Goal: Information Seeking & Learning: Learn about a topic

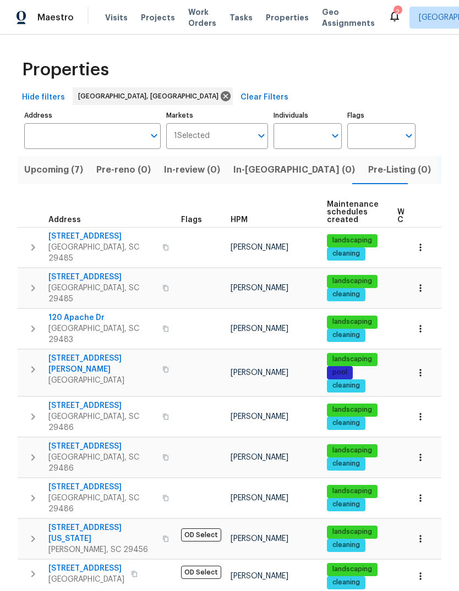
click at [45, 184] on button "Upcoming (7)" at bounding box center [54, 170] width 72 height 29
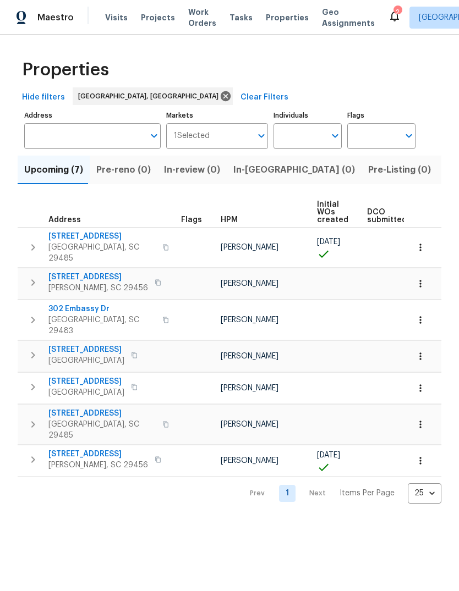
click at [92, 376] on span "[STREET_ADDRESS]" at bounding box center [86, 381] width 76 height 11
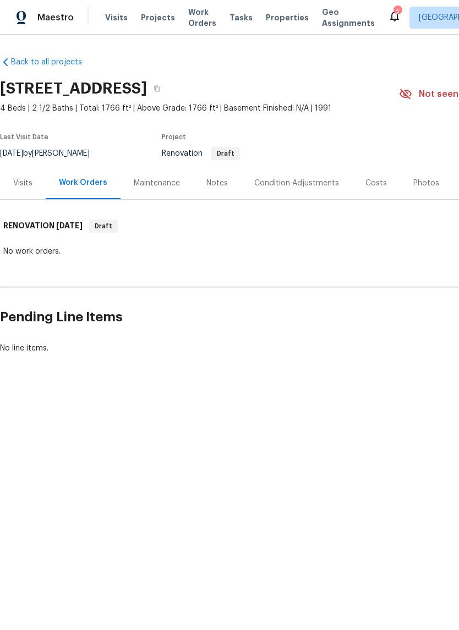
click at [373, 184] on div "Costs" at bounding box center [375, 183] width 21 height 11
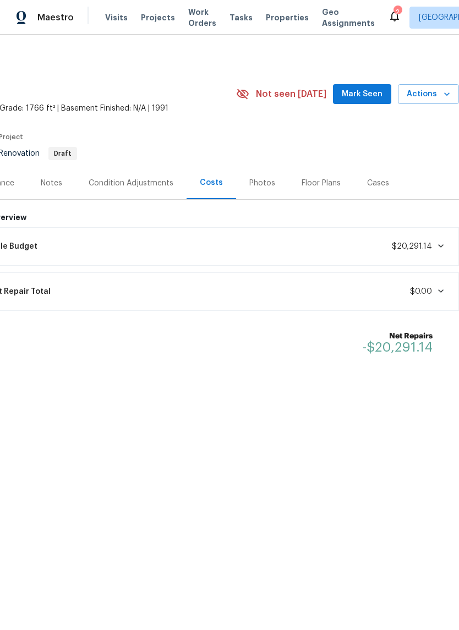
scroll to position [0, 163]
click at [364, 96] on span "Mark Seen" at bounding box center [362, 94] width 41 height 14
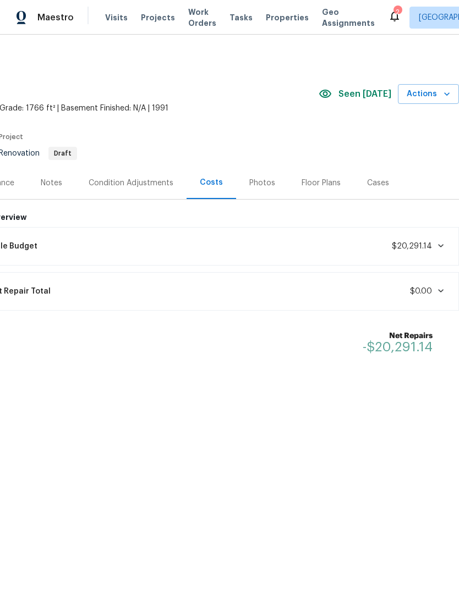
click at [438, 102] on button "Actions" at bounding box center [428, 94] width 61 height 20
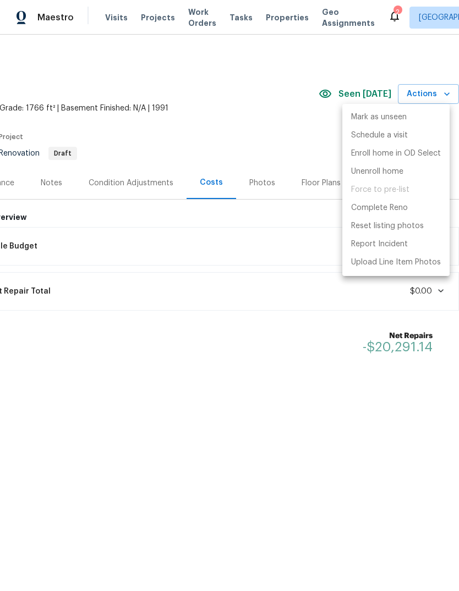
click at [278, 25] on div at bounding box center [229, 295] width 459 height 591
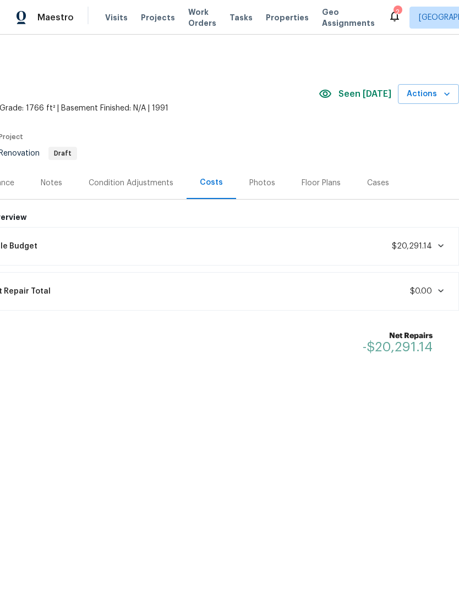
click at [270, 19] on span "Properties" at bounding box center [287, 17] width 43 height 11
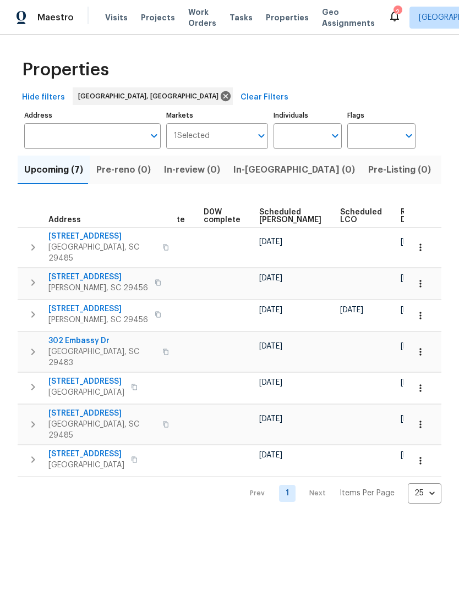
scroll to position [0, 277]
click at [413, 449] on button "button" at bounding box center [420, 461] width 24 height 24
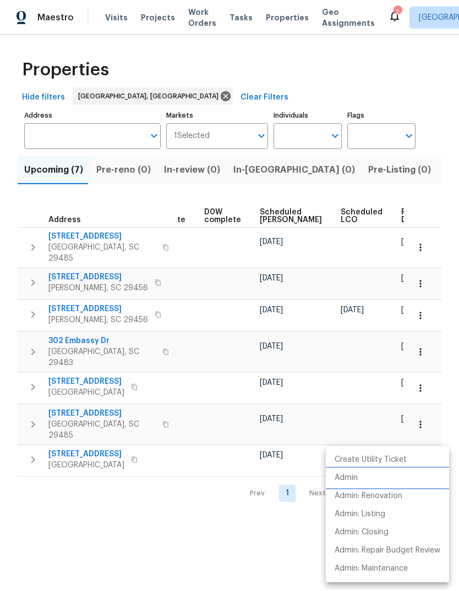
click at [357, 478] on p "Admin" at bounding box center [345, 478] width 23 height 12
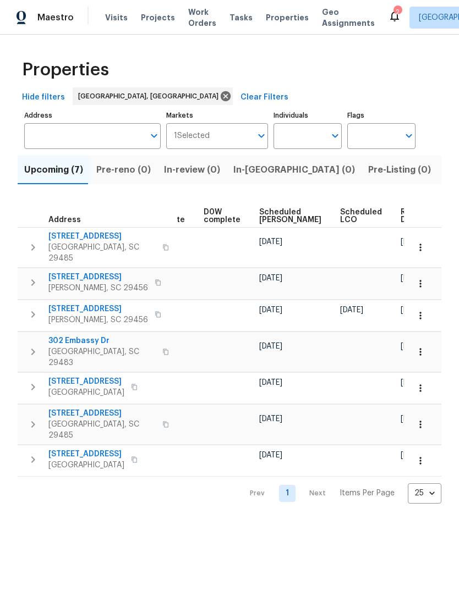
scroll to position [0, 277]
click at [401, 220] on span "Ready Date" at bounding box center [413, 215] width 24 height 15
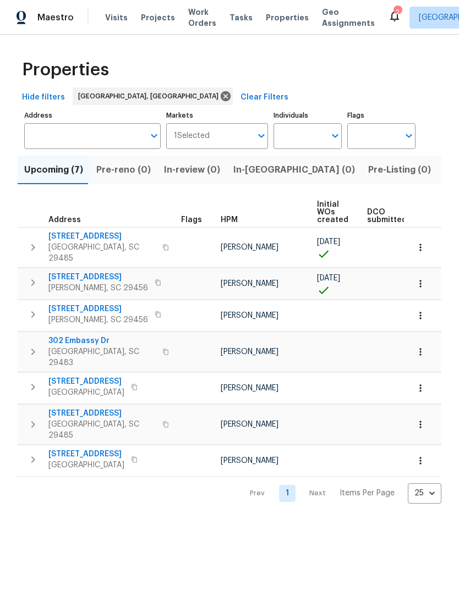
click at [389, 409] on td at bounding box center [391, 424] width 58 height 40
click at [101, 449] on span "[STREET_ADDRESS]" at bounding box center [86, 454] width 76 height 11
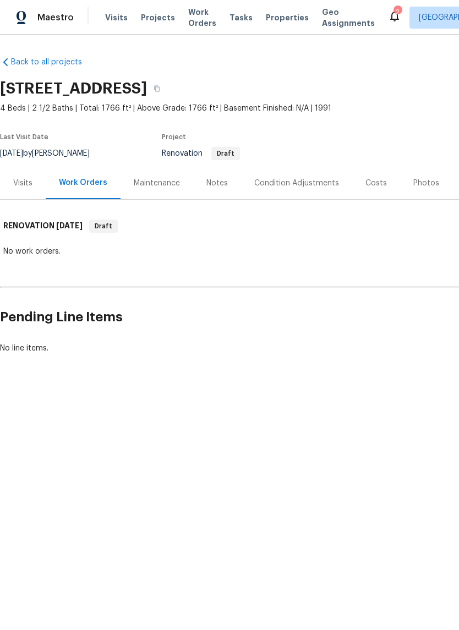
click at [288, 191] on div "Condition Adjustments" at bounding box center [296, 183] width 111 height 32
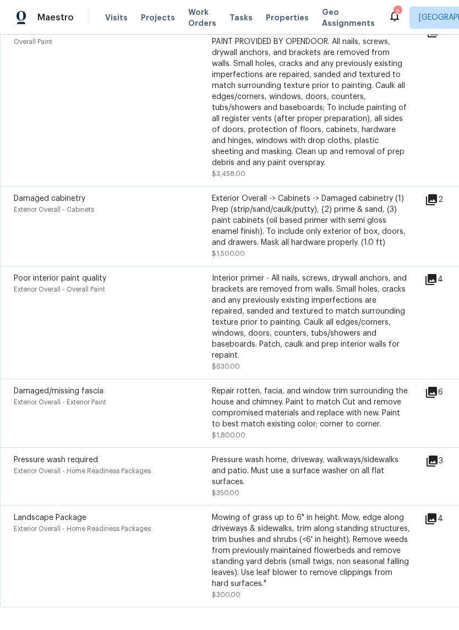
scroll to position [514, 0]
click at [436, 276] on icon at bounding box center [430, 279] width 13 height 13
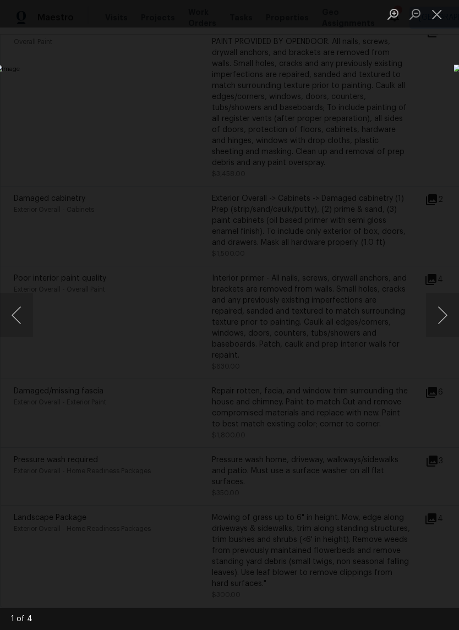
click at [449, 311] on button "Next image" at bounding box center [442, 315] width 33 height 44
click at [447, 318] on button "Next image" at bounding box center [442, 315] width 33 height 44
click at [443, 322] on button "Next image" at bounding box center [442, 315] width 33 height 44
click at [444, 324] on button "Next image" at bounding box center [442, 315] width 33 height 44
click at [444, 319] on button "Next image" at bounding box center [442, 315] width 33 height 44
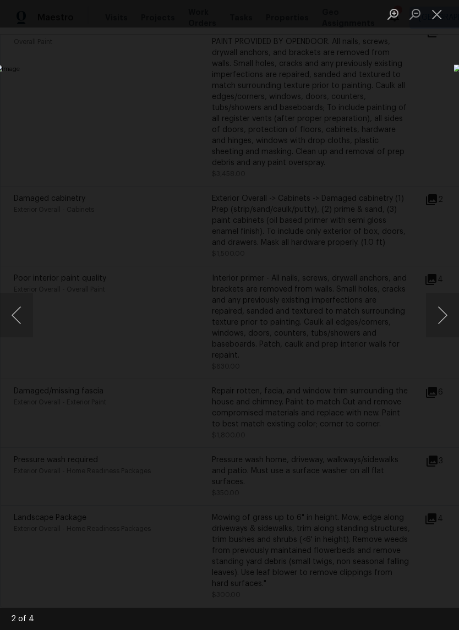
click at [450, 316] on button "Next image" at bounding box center [442, 315] width 33 height 44
click at [448, 317] on button "Next image" at bounding box center [442, 315] width 33 height 44
click at [449, 321] on button "Next image" at bounding box center [442, 315] width 33 height 44
click at [447, 320] on button "Next image" at bounding box center [442, 315] width 33 height 44
click at [447, 321] on button "Next image" at bounding box center [442, 315] width 33 height 44
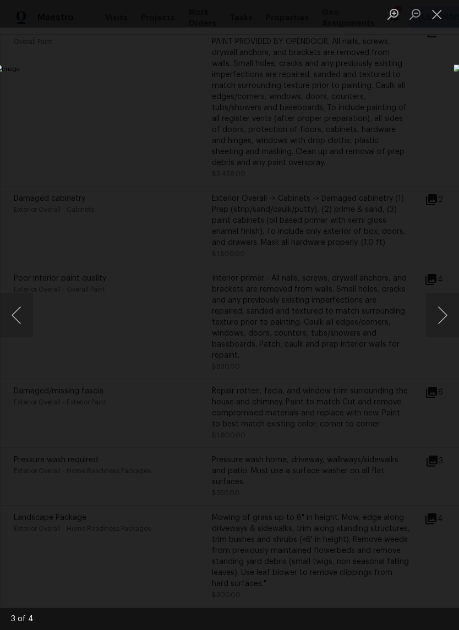
click at [447, 323] on button "Next image" at bounding box center [442, 315] width 33 height 44
click at [448, 320] on button "Next image" at bounding box center [442, 315] width 33 height 44
click at [395, 129] on div "Lightbox" at bounding box center [229, 315] width 459 height 630
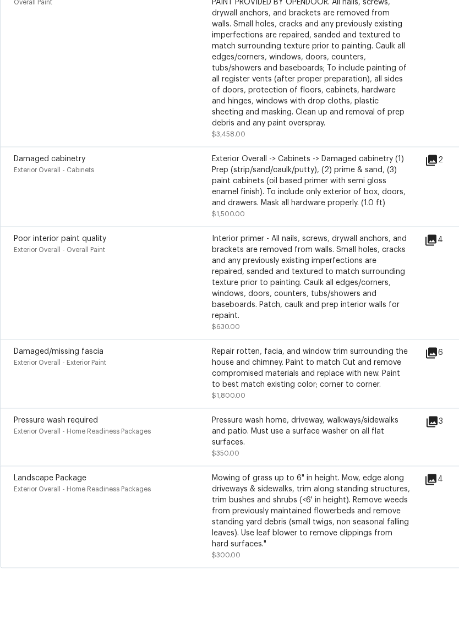
scroll to position [27, 0]
click at [437, 387] on icon at bounding box center [431, 392] width 11 height 11
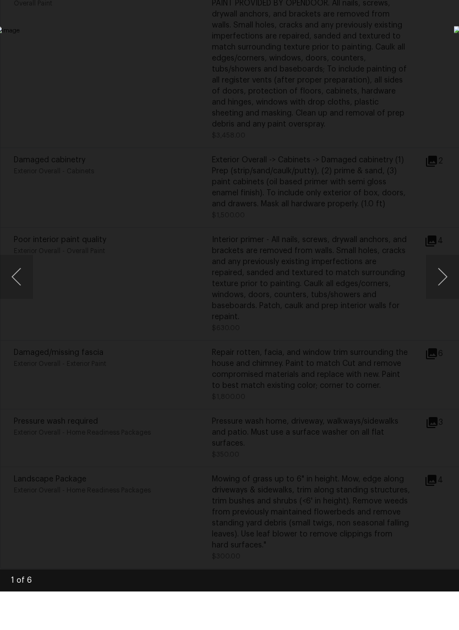
click at [453, 293] on button "Next image" at bounding box center [442, 315] width 33 height 44
click at [445, 293] on button "Next image" at bounding box center [442, 315] width 33 height 44
click at [447, 293] on button "Next image" at bounding box center [442, 315] width 33 height 44
click at [444, 293] on button "Next image" at bounding box center [442, 315] width 33 height 44
click at [448, 293] on button "Next image" at bounding box center [442, 315] width 33 height 44
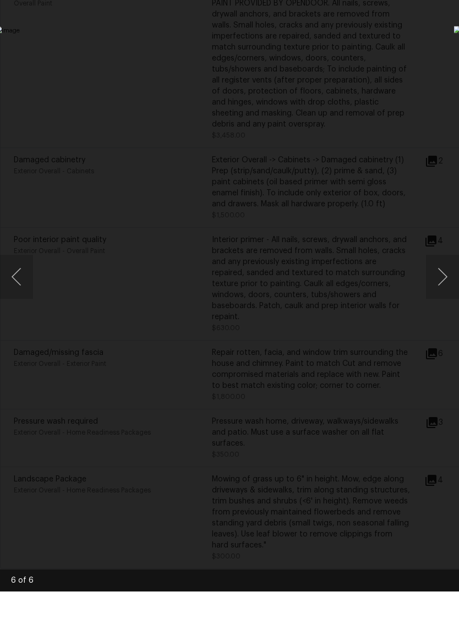
click at [445, 293] on button "Next image" at bounding box center [442, 315] width 33 height 44
click at [448, 293] on button "Next image" at bounding box center [442, 315] width 33 height 44
click at [371, 78] on div "Lightbox" at bounding box center [229, 315] width 459 height 630
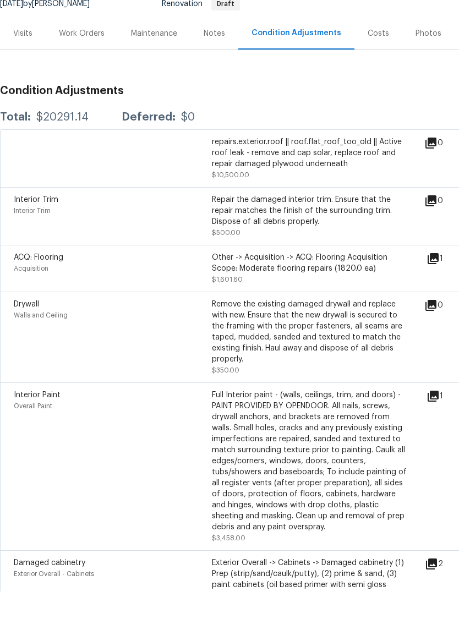
scroll to position [111, 0]
click at [438, 292] on icon at bounding box center [432, 297] width 11 height 11
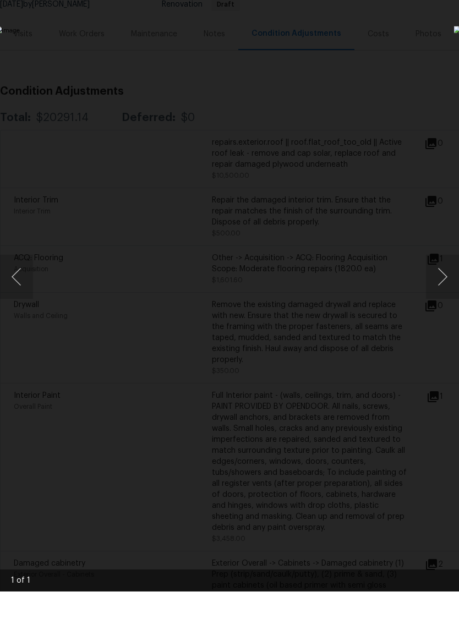
click at [449, 293] on button "Next image" at bounding box center [442, 315] width 33 height 44
click at [443, 293] on button "Next image" at bounding box center [442, 315] width 33 height 44
click at [435, 293] on button "Next image" at bounding box center [442, 315] width 33 height 44
click at [434, 293] on button "Next image" at bounding box center [442, 315] width 33 height 44
click at [393, 108] on div "Lightbox" at bounding box center [229, 315] width 459 height 630
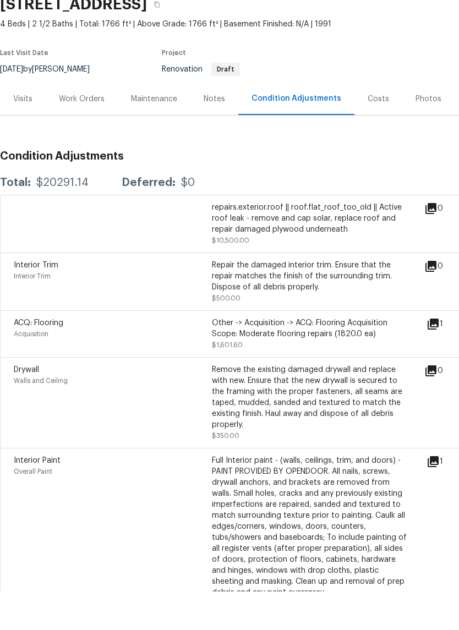
scroll to position [47, 0]
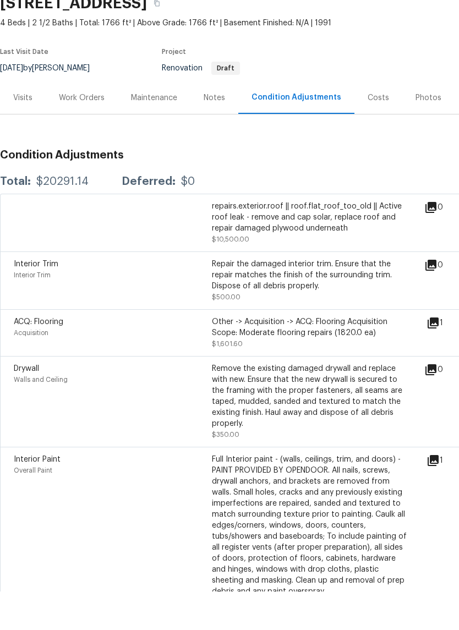
click at [436, 240] on icon at bounding box center [430, 245] width 11 height 11
click at [437, 239] on icon at bounding box center [430, 245] width 13 height 13
click at [434, 240] on icon at bounding box center [430, 245] width 11 height 11
click at [415, 239] on div "repairs.exterior.roof || roof.flat_roof_too_old || Active roof leak - remove an…" at bounding box center [219, 261] width 410 height 44
click at [361, 239] on div "repairs.exterior.roof || roof.flat_roof_too_old || Active roof leak - remove an…" at bounding box center [311, 261] width 198 height 44
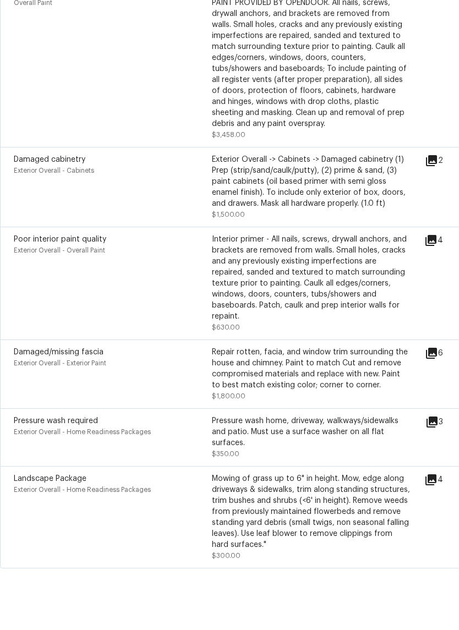
scroll to position [514, 0]
click at [437, 512] on icon at bounding box center [430, 518] width 13 height 13
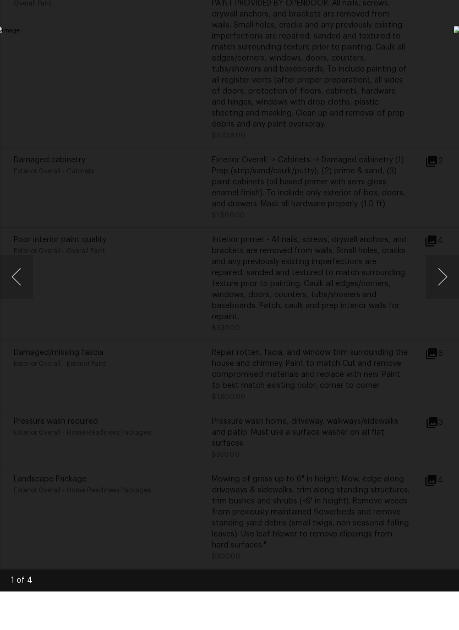
click at [452, 293] on button "Next image" at bounding box center [442, 315] width 33 height 44
click at [450, 293] on button "Next image" at bounding box center [442, 315] width 33 height 44
click at [443, 293] on button "Next image" at bounding box center [442, 315] width 33 height 44
click at [447, 293] on button "Next image" at bounding box center [442, 315] width 33 height 44
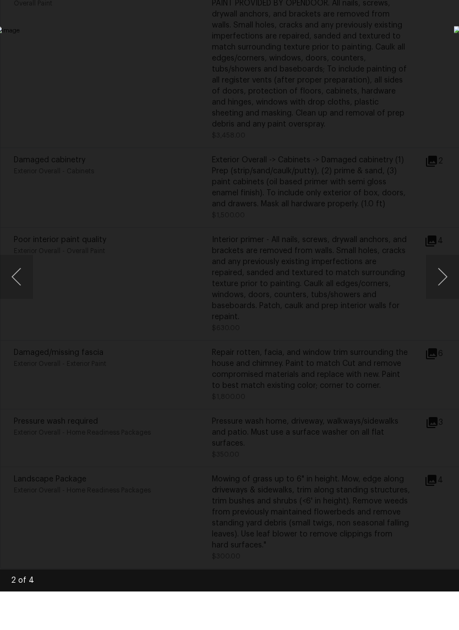
click at [445, 293] on button "Next image" at bounding box center [442, 315] width 33 height 44
click at [444, 293] on button "Next image" at bounding box center [442, 315] width 33 height 44
click at [448, 293] on button "Next image" at bounding box center [442, 315] width 33 height 44
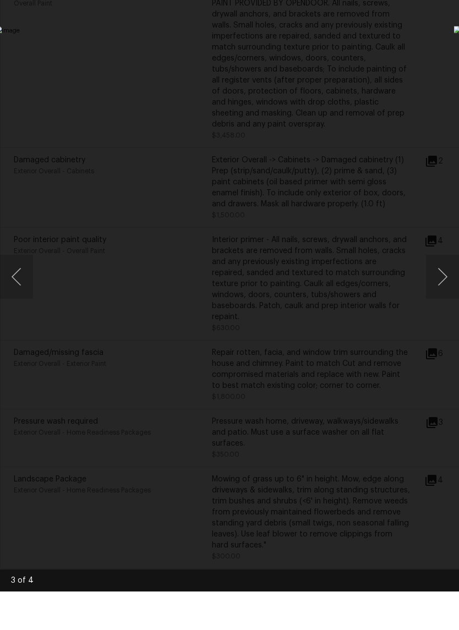
click at [443, 293] on button "Next image" at bounding box center [442, 315] width 33 height 44
click at [360, 191] on img "Lightbox" at bounding box center [177, 314] width 365 height 500
click at [383, 95] on div "Lightbox" at bounding box center [229, 315] width 459 height 630
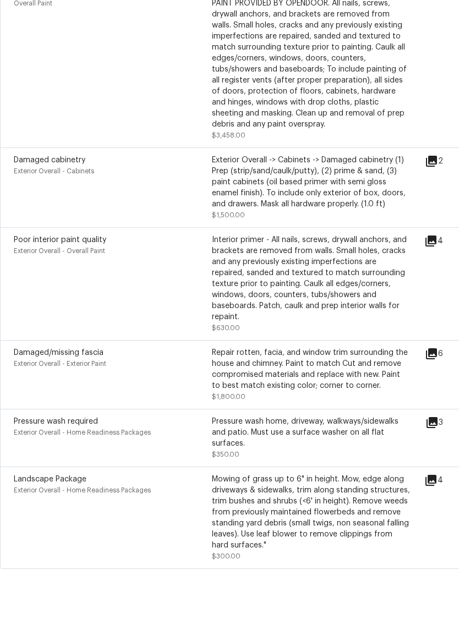
click at [438, 386] on icon at bounding box center [431, 392] width 13 height 13
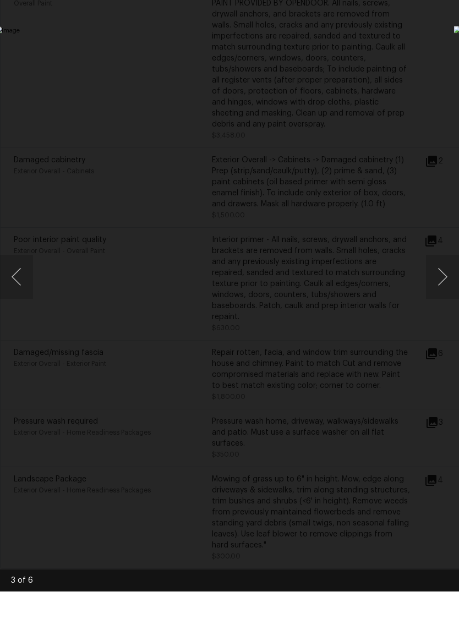
click at [442, 293] on button "Next image" at bounding box center [442, 315] width 33 height 44
click at [453, 293] on button "Next image" at bounding box center [442, 315] width 33 height 44
click at [447, 293] on button "Next image" at bounding box center [442, 315] width 33 height 44
click at [448, 293] on button "Next image" at bounding box center [442, 315] width 33 height 44
click at [452, 293] on button "Next image" at bounding box center [442, 315] width 33 height 44
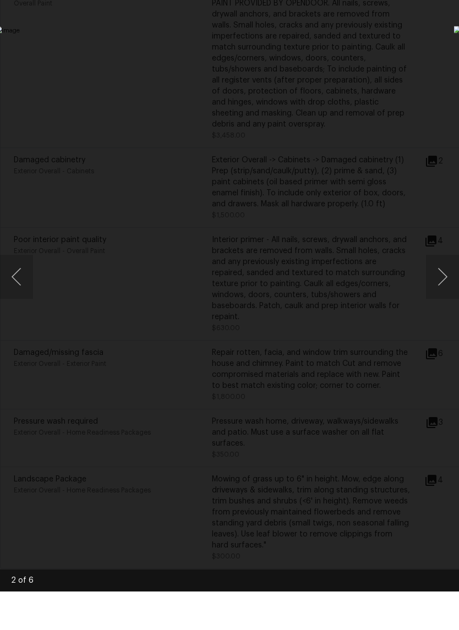
click at [453, 293] on button "Next image" at bounding box center [442, 315] width 33 height 44
click at [448, 293] on button "Next image" at bounding box center [442, 315] width 33 height 44
click at [445, 293] on button "Next image" at bounding box center [442, 315] width 33 height 44
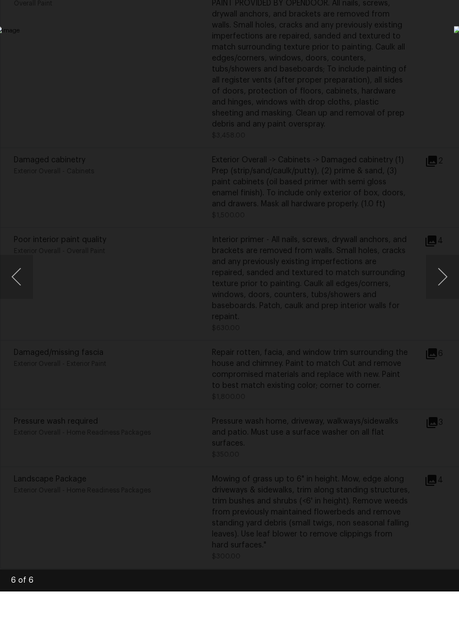
click at [360, 196] on img "Lightbox" at bounding box center [177, 314] width 365 height 500
click at [377, 109] on div "Lightbox" at bounding box center [229, 315] width 459 height 630
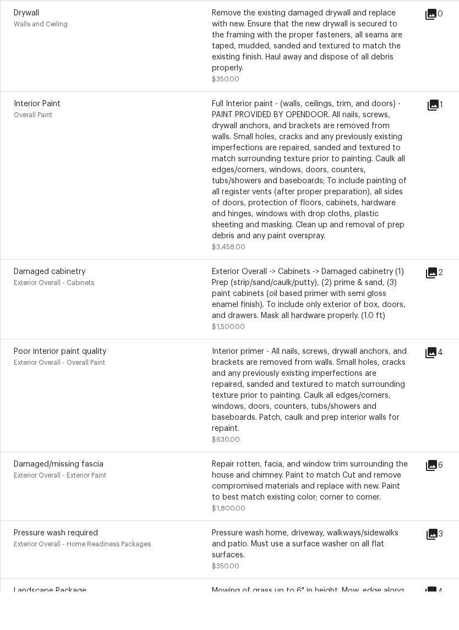
scroll to position [402, 0]
click at [438, 305] on icon at bounding box center [431, 311] width 13 height 13
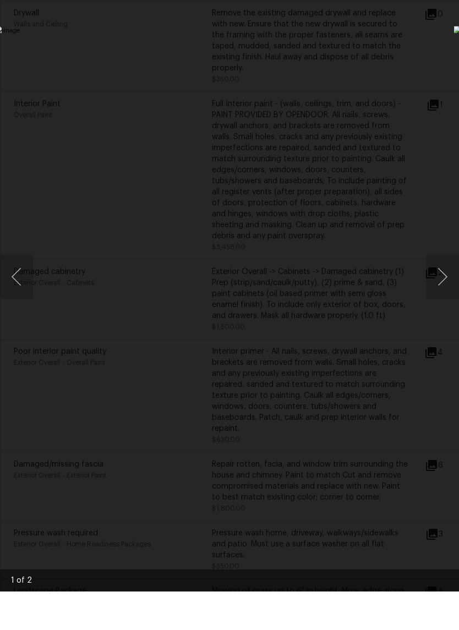
click at [400, 108] on div "Lightbox" at bounding box center [229, 315] width 459 height 630
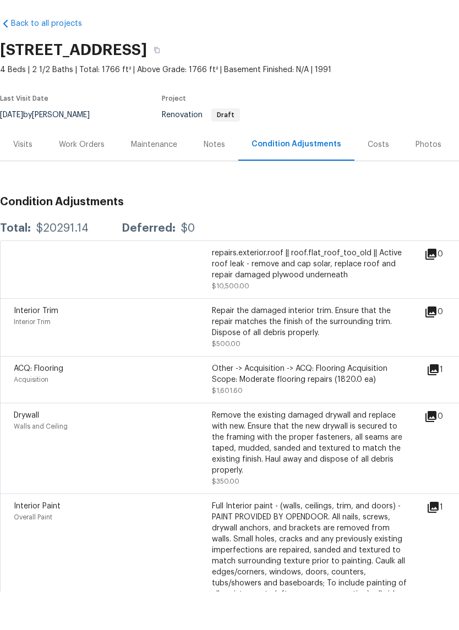
scroll to position [0, 0]
click at [207, 167] on div "Notes" at bounding box center [214, 183] width 48 height 32
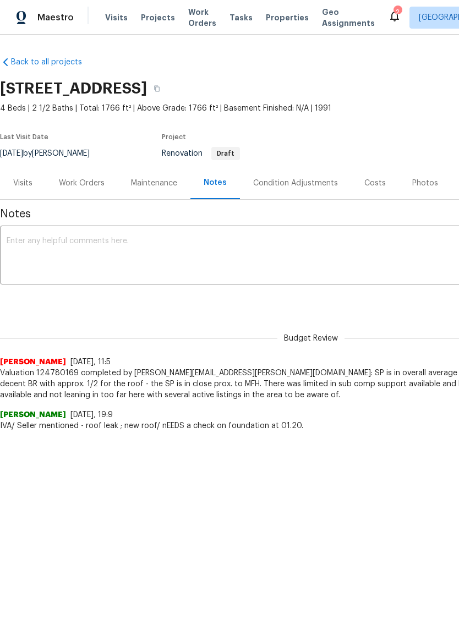
click at [156, 199] on div "Maintenance" at bounding box center [154, 183] width 73 height 32
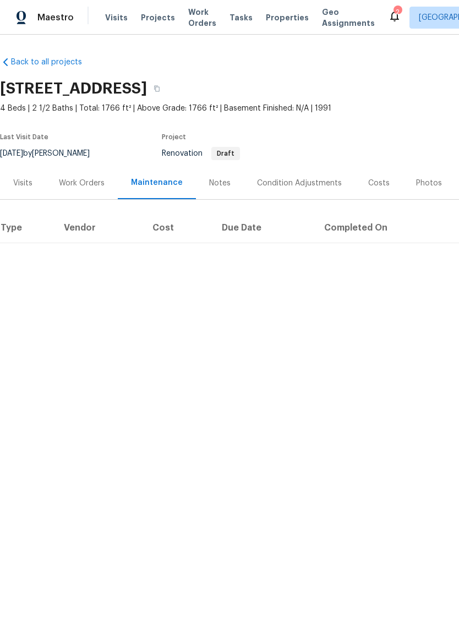
click at [266, 22] on span "Properties" at bounding box center [287, 17] width 43 height 11
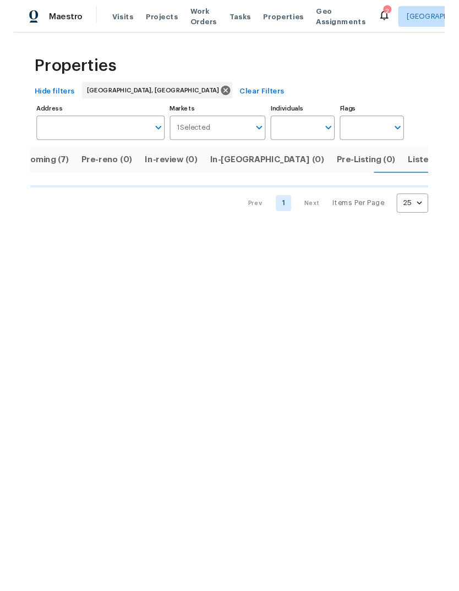
scroll to position [0, 25]
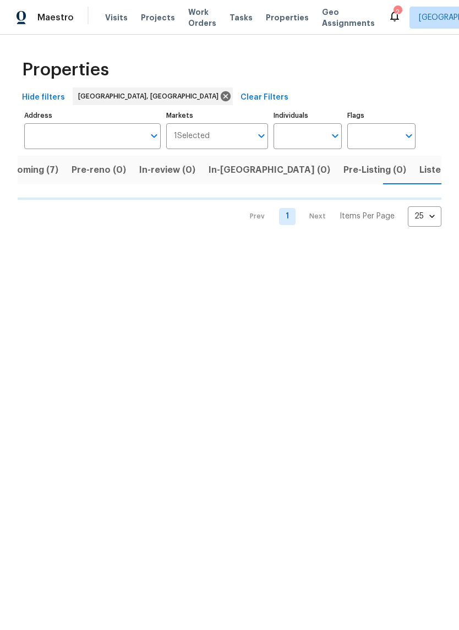
click at [412, 180] on button "Listed (12)" at bounding box center [441, 170] width 58 height 29
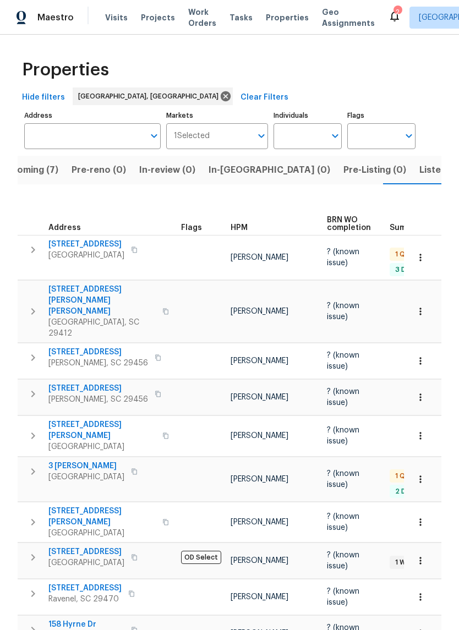
click at [419, 177] on span "Listed (12)" at bounding box center [441, 169] width 45 height 15
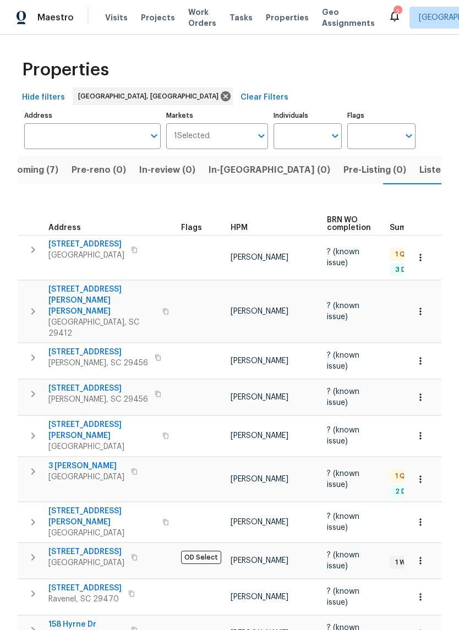
click at [273, 21] on span "Properties" at bounding box center [287, 17] width 43 height 11
click at [268, 16] on span "Properties" at bounding box center [287, 17] width 43 height 11
